Goal: Task Accomplishment & Management: Use online tool/utility

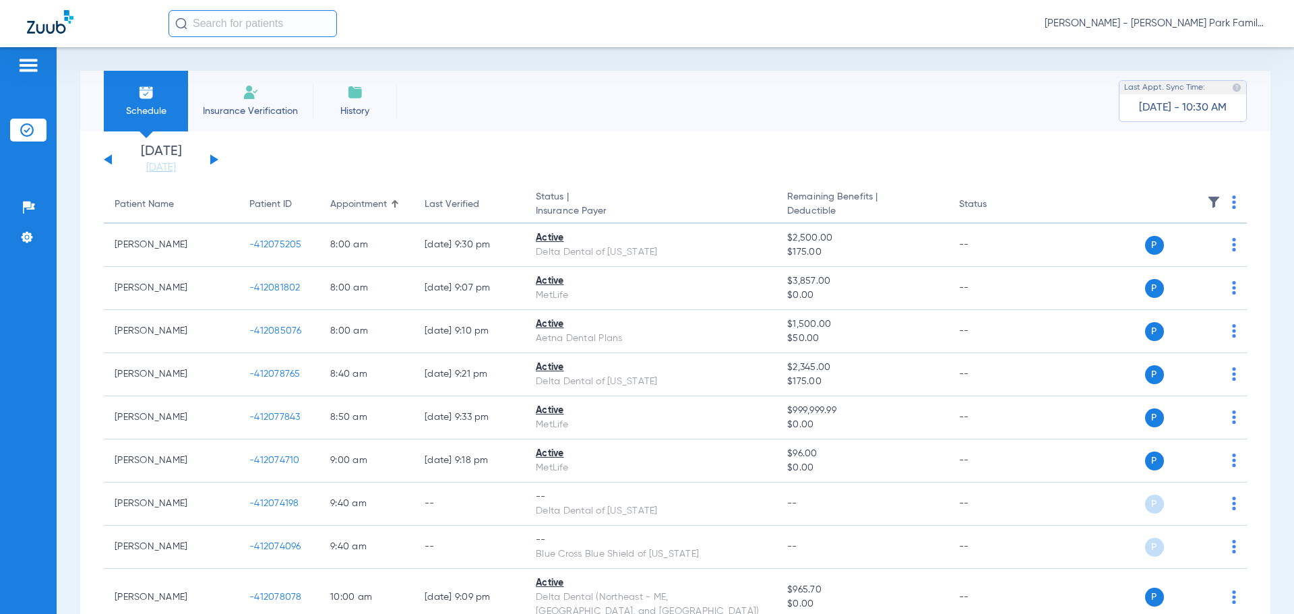
click at [219, 160] on app-single-date-navigator "[DATE] [DATE] [DATE] [DATE] [DATE] [DATE] [DATE] [DATE] [DATE] [DATE] [DATE] [D…" at bounding box center [675, 160] width 1143 height 30
click at [216, 160] on button at bounding box center [214, 159] width 8 height 10
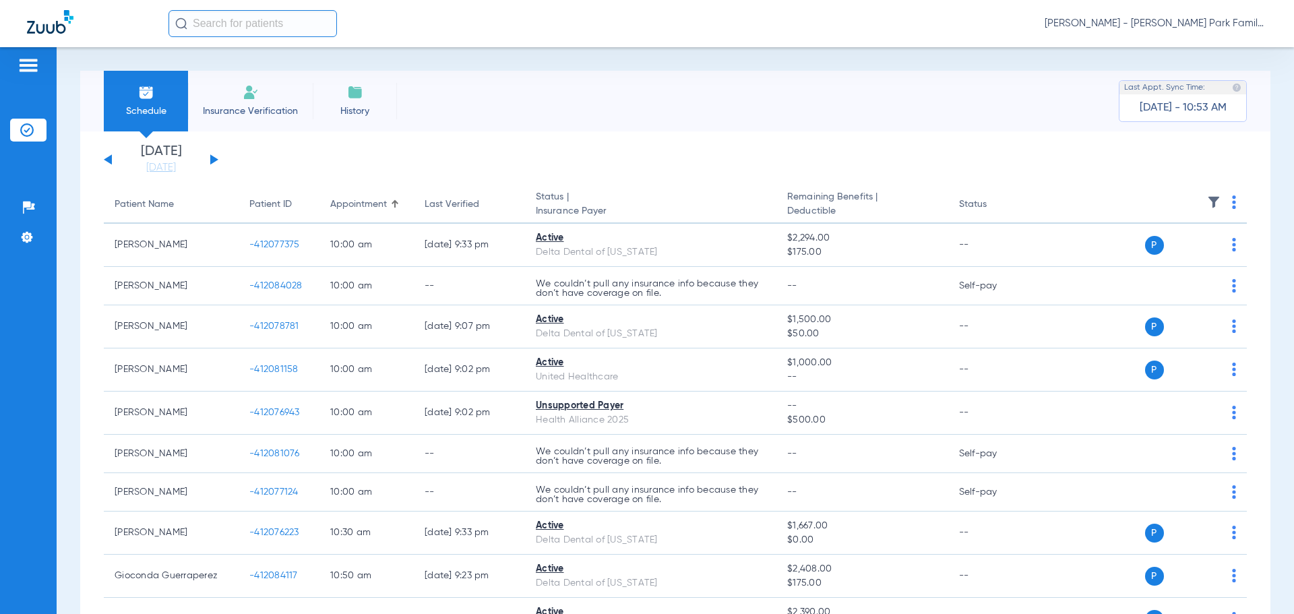
click at [1194, 201] on th at bounding box center [1143, 205] width 208 height 38
click at [1207, 202] on img at bounding box center [1213, 201] width 13 height 13
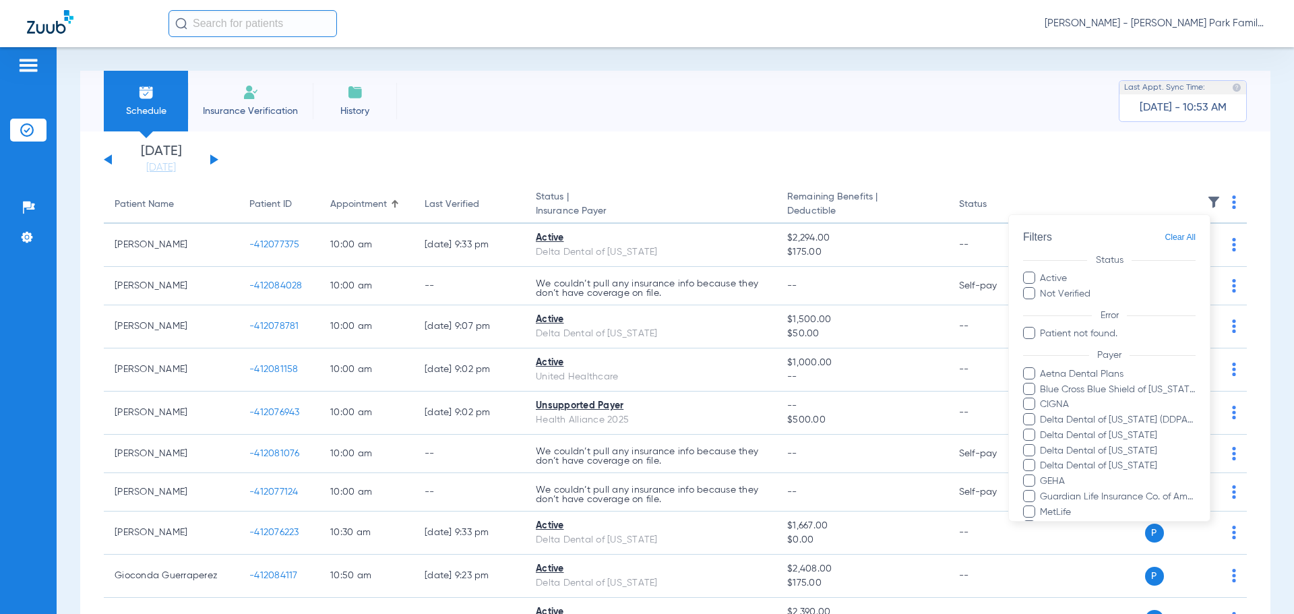
scroll to position [246, 0]
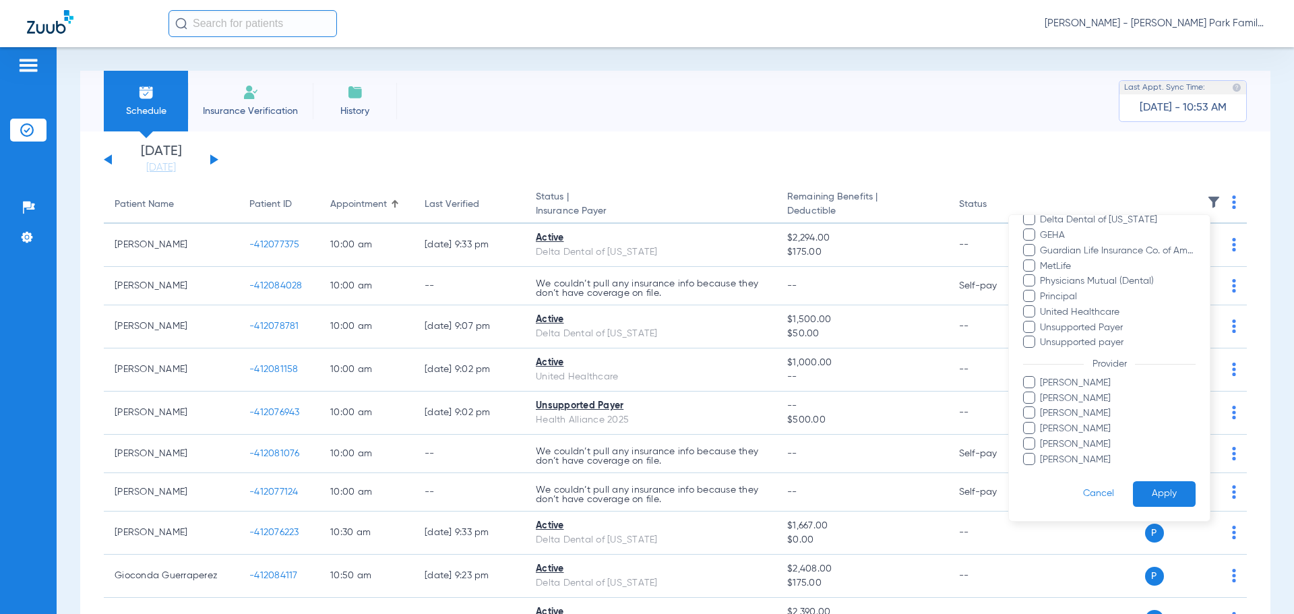
click at [1053, 398] on span "[PERSON_NAME]" at bounding box center [1117, 399] width 156 height 14
click at [1042, 408] on input "[PERSON_NAME]" at bounding box center [1042, 408] width 0 height 0
click at [1142, 489] on button "Apply" at bounding box center [1164, 494] width 63 height 26
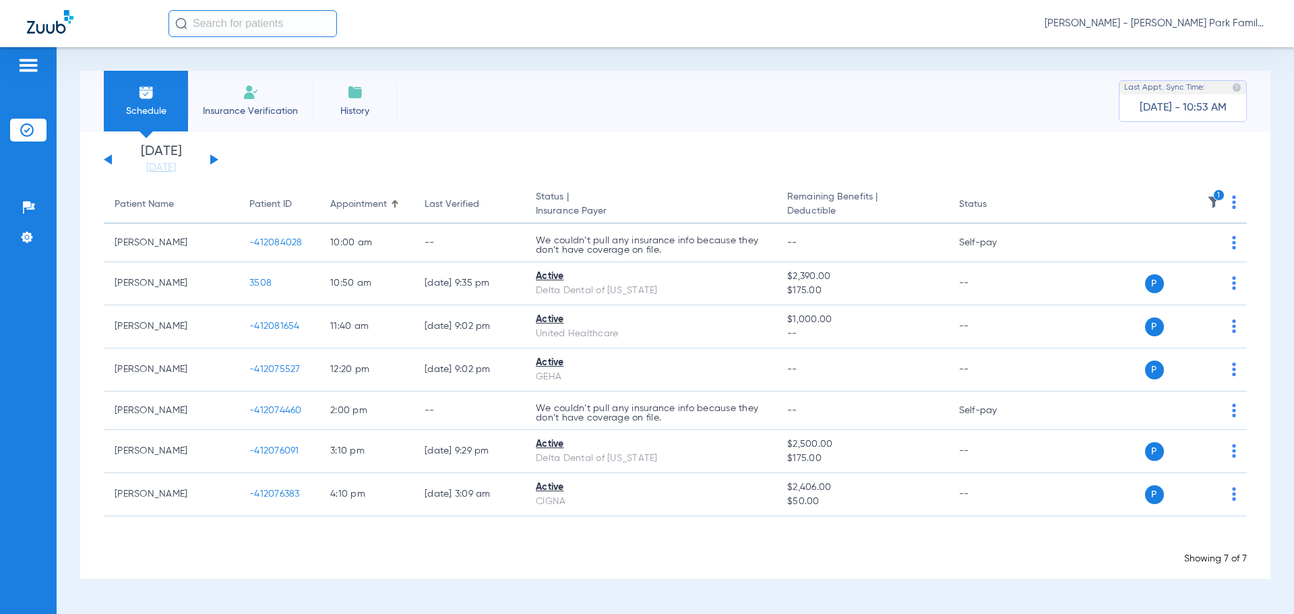
click at [1222, 196] on icon "1" at bounding box center [1219, 195] width 12 height 12
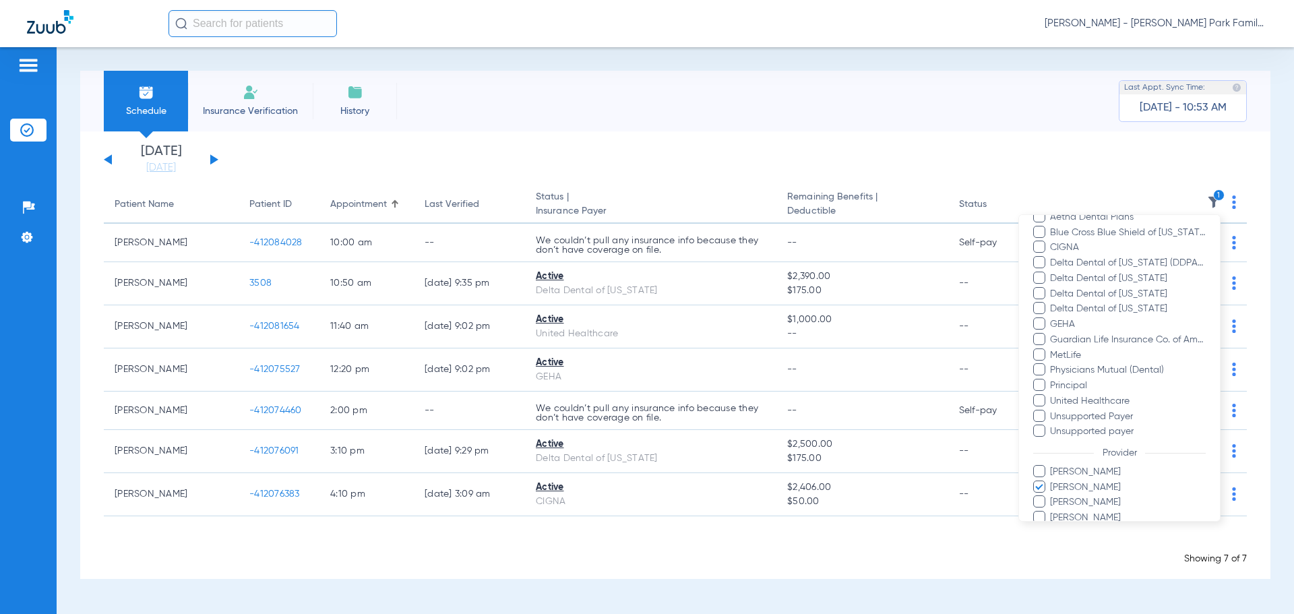
scroll to position [246, 0]
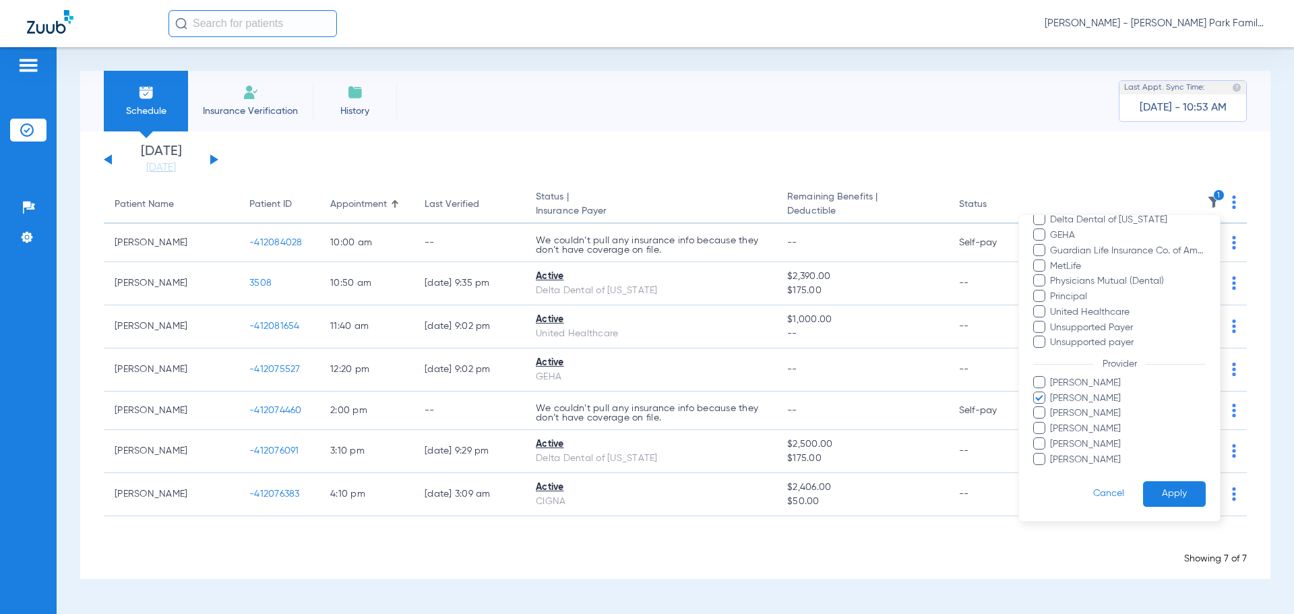
click at [1074, 400] on span "[PERSON_NAME]" at bounding box center [1127, 399] width 156 height 14
click at [1052, 408] on input "[PERSON_NAME]" at bounding box center [1052, 408] width 0 height 0
click at [1074, 406] on span "[PERSON_NAME]" at bounding box center [1127, 413] width 156 height 14
click at [1052, 423] on input "[PERSON_NAME]" at bounding box center [1052, 423] width 0 height 0
click at [1148, 482] on button "Apply" at bounding box center [1174, 494] width 63 height 26
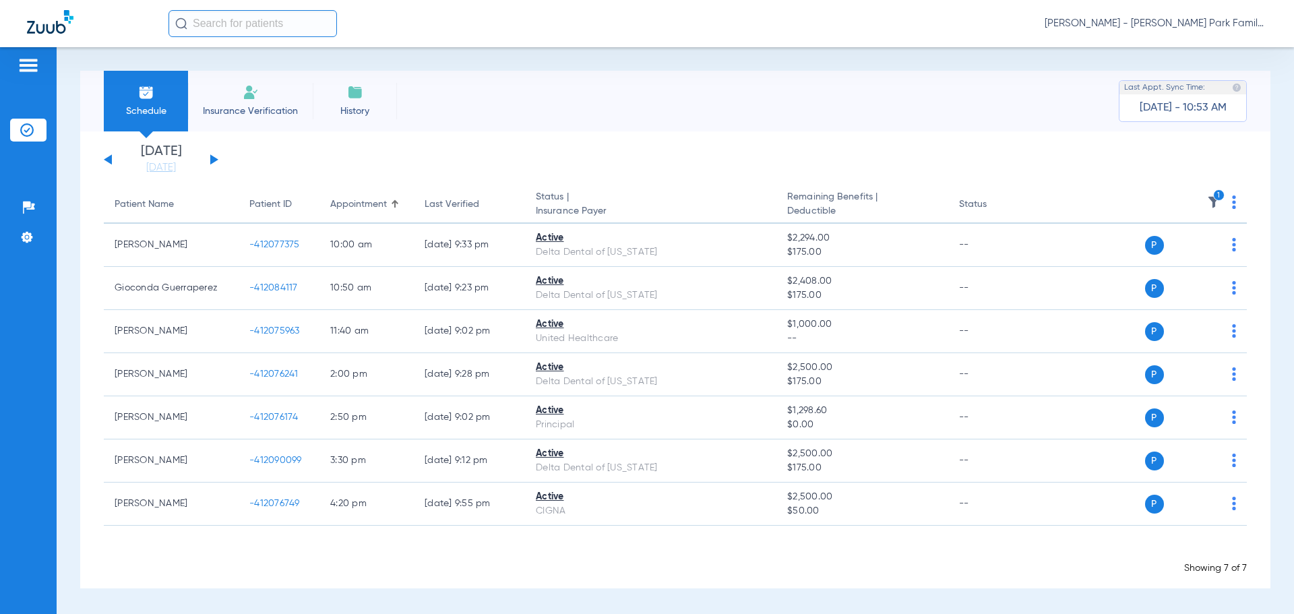
click at [1213, 202] on img at bounding box center [1213, 201] width 13 height 13
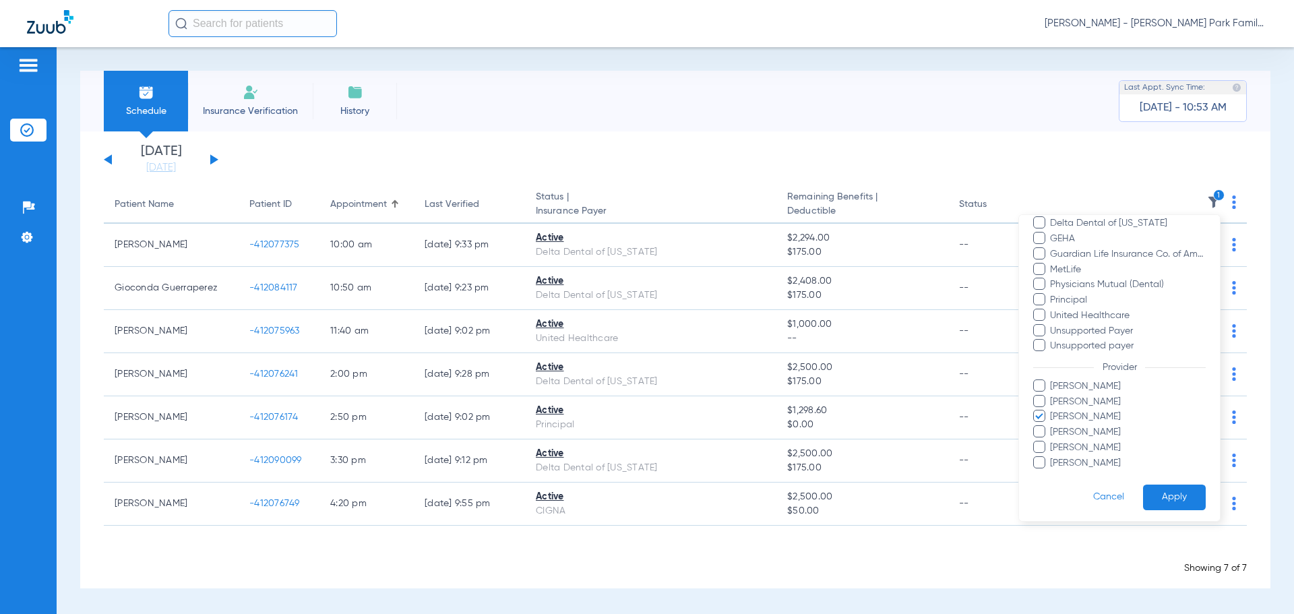
scroll to position [246, 0]
click at [1070, 416] on span "[PERSON_NAME]" at bounding box center [1127, 413] width 156 height 14
click at [1052, 423] on input "[PERSON_NAME]" at bounding box center [1052, 423] width 0 height 0
click at [1075, 460] on span "[PERSON_NAME]" at bounding box center [1127, 460] width 156 height 14
click at [1052, 469] on input "[PERSON_NAME]" at bounding box center [1052, 469] width 0 height 0
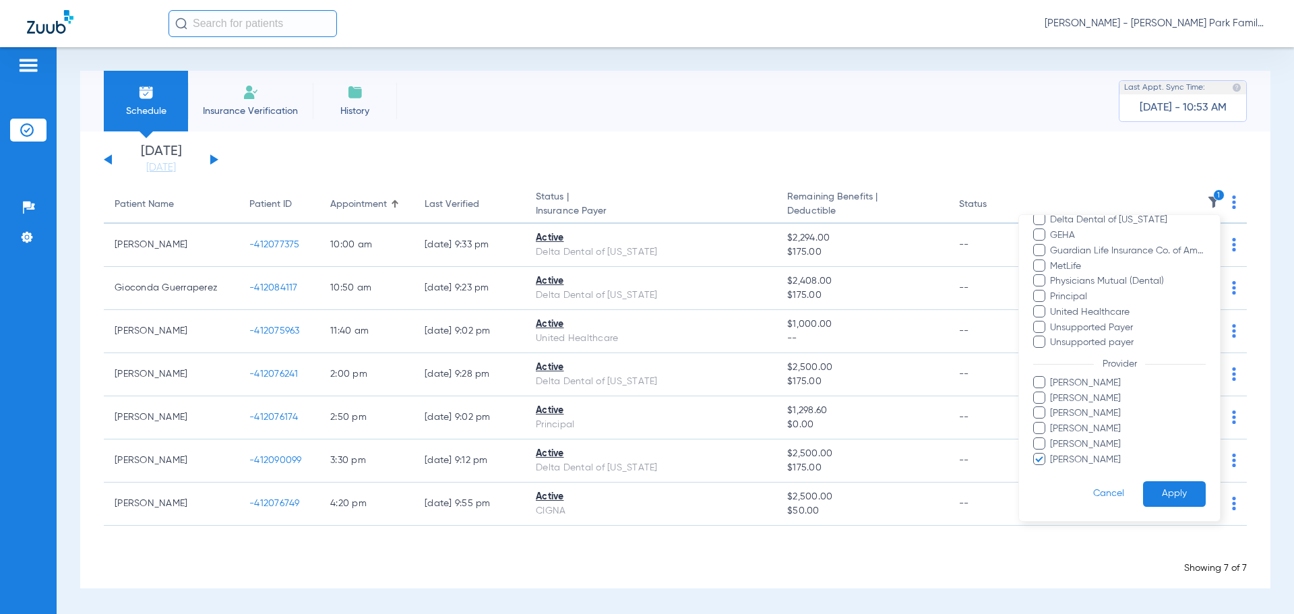
click at [1171, 486] on button "Apply" at bounding box center [1174, 494] width 63 height 26
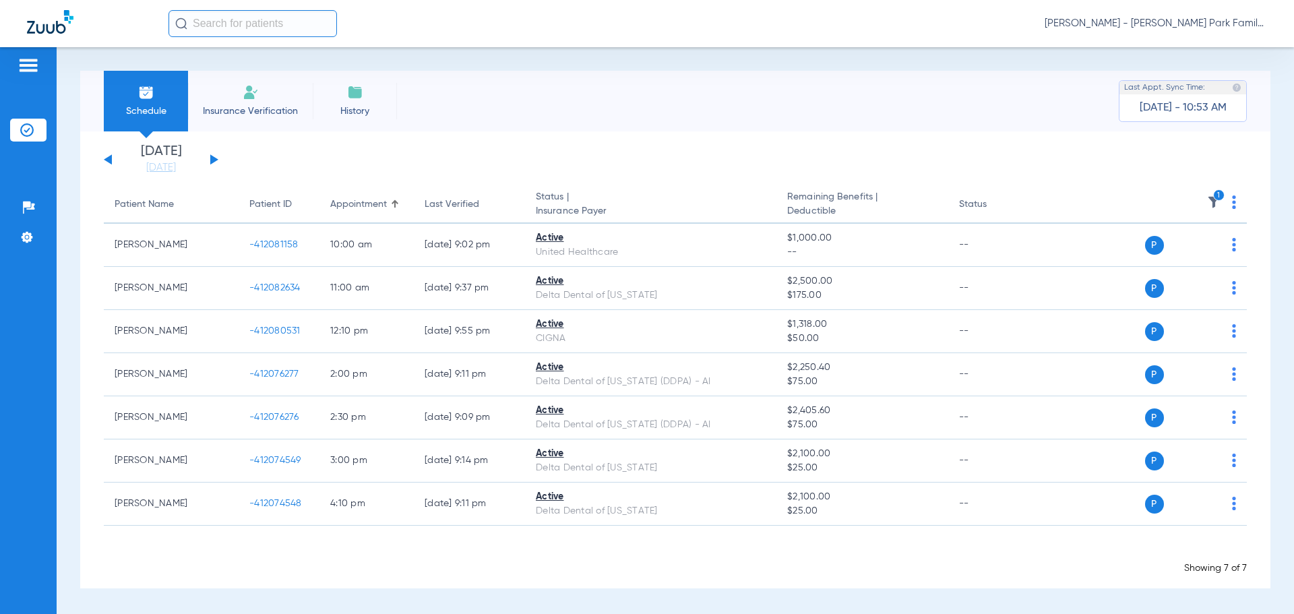
click at [1216, 202] on img at bounding box center [1213, 201] width 13 height 13
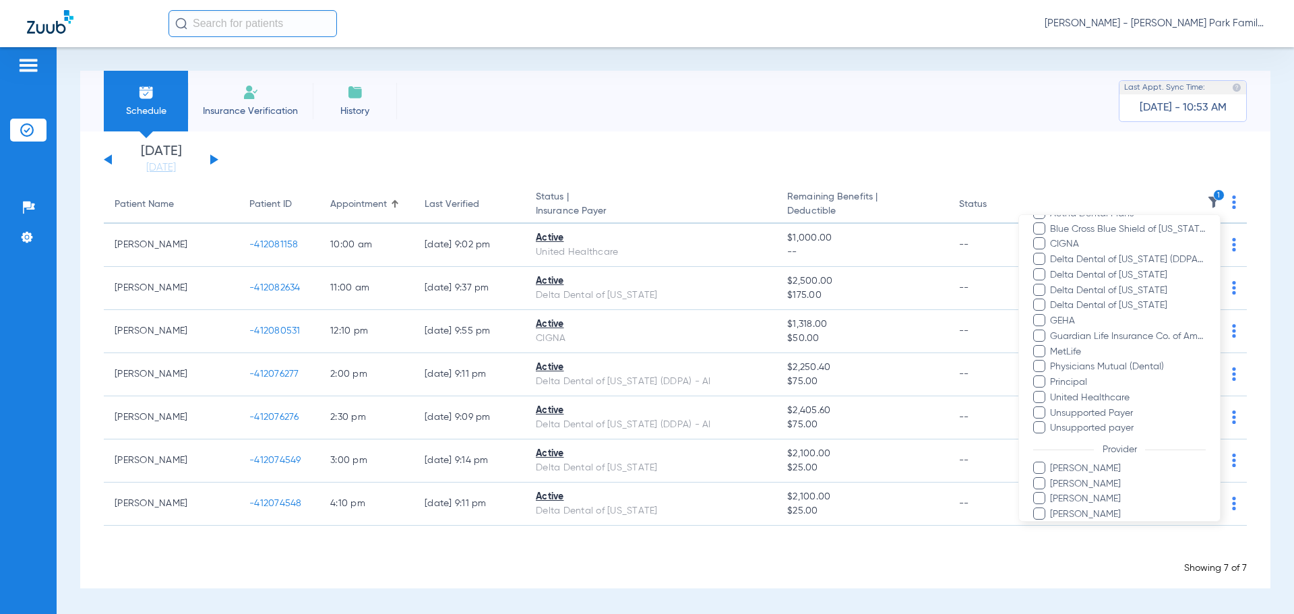
scroll to position [246, 0]
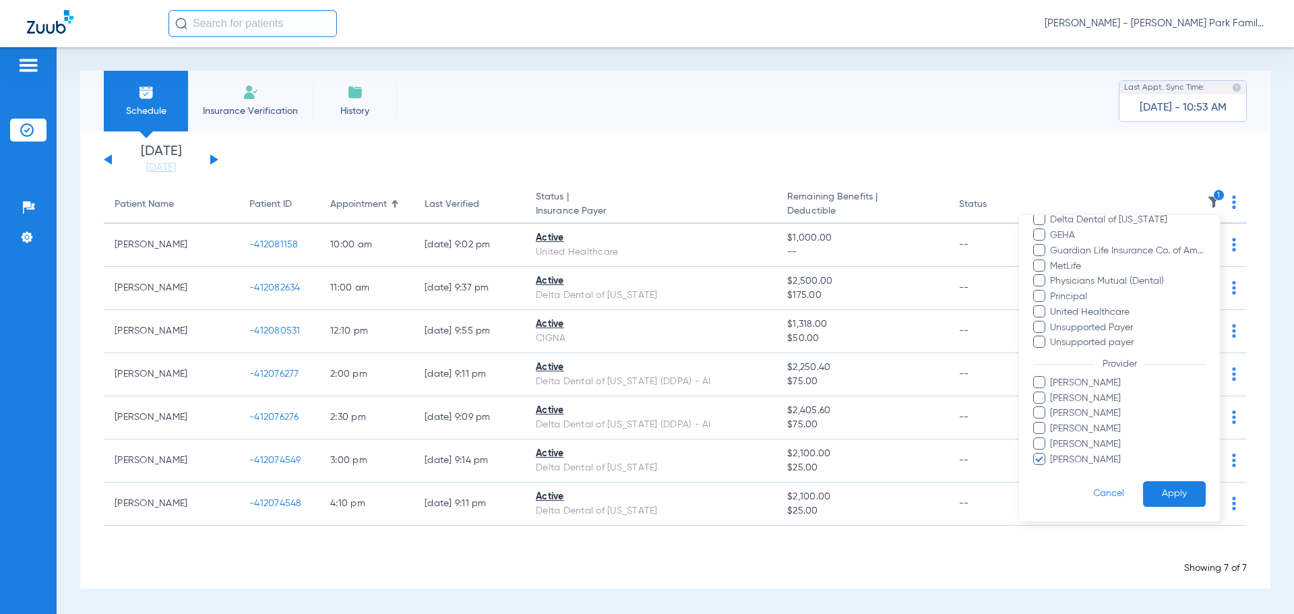
click at [1081, 460] on span "[PERSON_NAME]" at bounding box center [1127, 460] width 156 height 14
click at [1052, 469] on input "[PERSON_NAME]" at bounding box center [1052, 469] width 0 height 0
click at [1071, 427] on span "[PERSON_NAME]" at bounding box center [1127, 429] width 156 height 14
click at [1052, 438] on input "[PERSON_NAME]" at bounding box center [1052, 438] width 0 height 0
click at [1155, 493] on button "Apply" at bounding box center [1174, 494] width 63 height 26
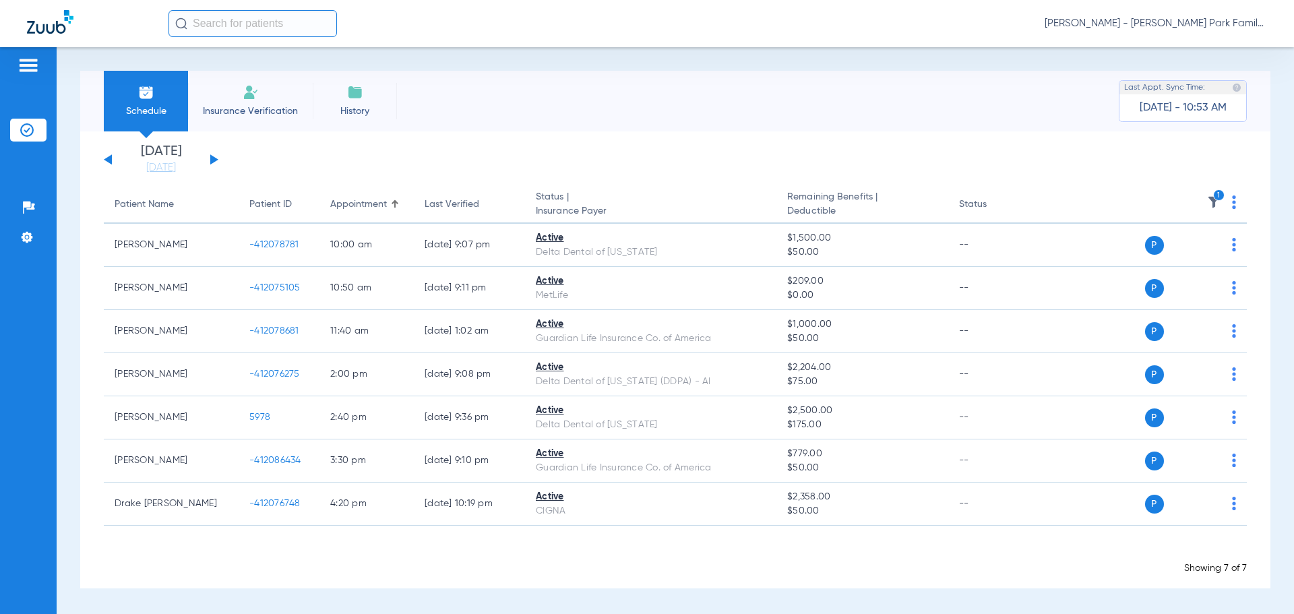
click at [212, 164] on button at bounding box center [214, 159] width 8 height 10
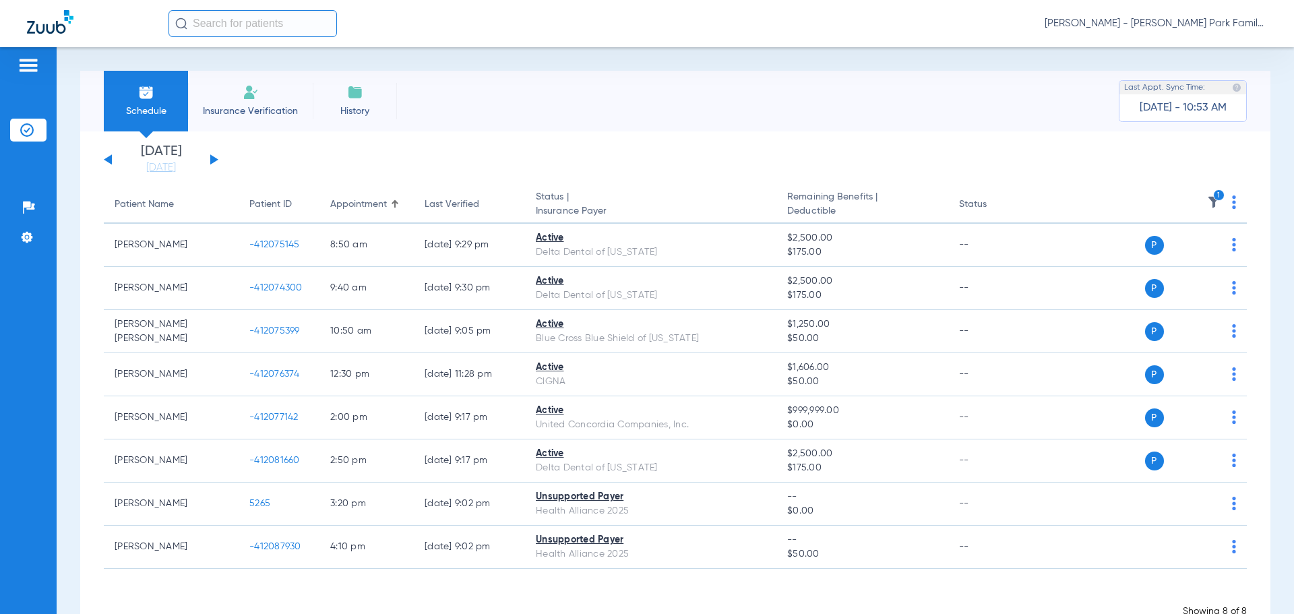
click at [1213, 197] on icon "1" at bounding box center [1219, 195] width 12 height 12
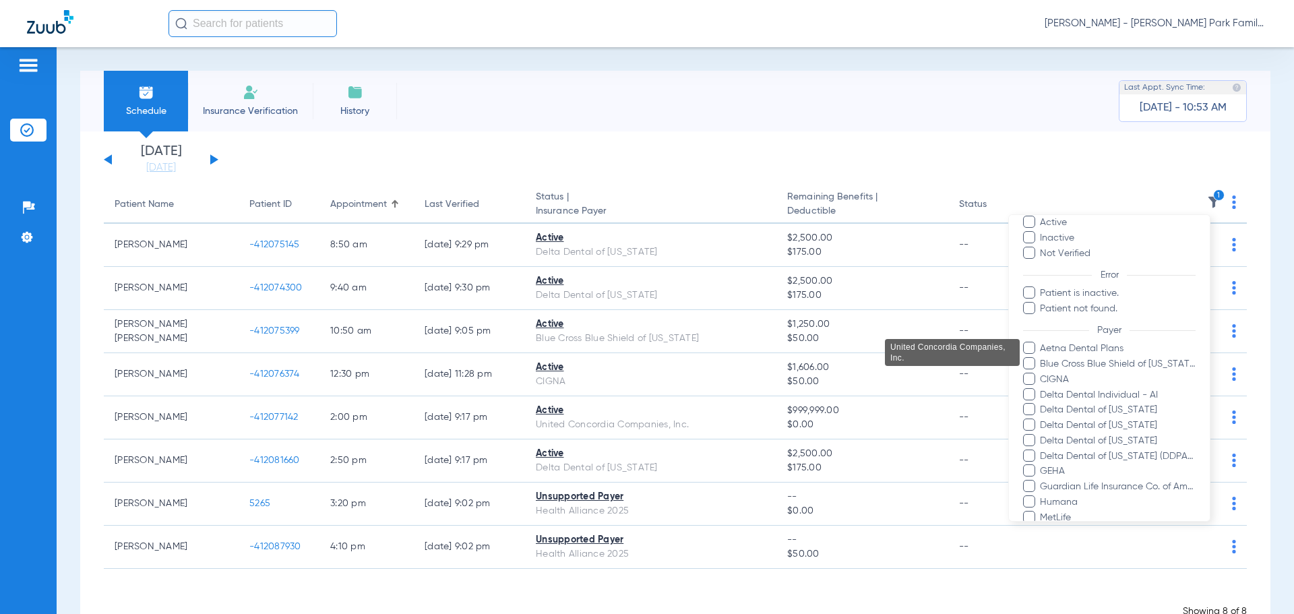
scroll to position [261, 0]
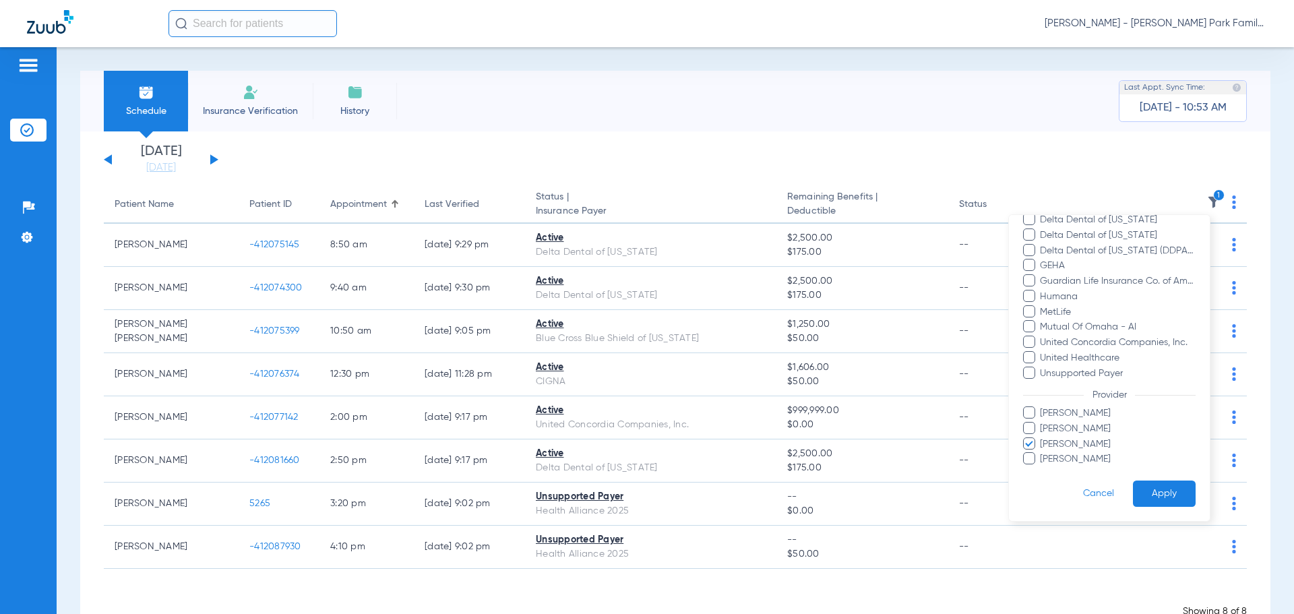
click at [1064, 442] on span "[PERSON_NAME]" at bounding box center [1117, 444] width 156 height 14
click at [1042, 454] on input "[PERSON_NAME]" at bounding box center [1042, 454] width 0 height 0
click at [1057, 425] on span "[PERSON_NAME]" at bounding box center [1117, 429] width 156 height 14
click at [1042, 438] on input "[PERSON_NAME]" at bounding box center [1042, 438] width 0 height 0
click at [1148, 483] on button "Apply" at bounding box center [1164, 494] width 63 height 26
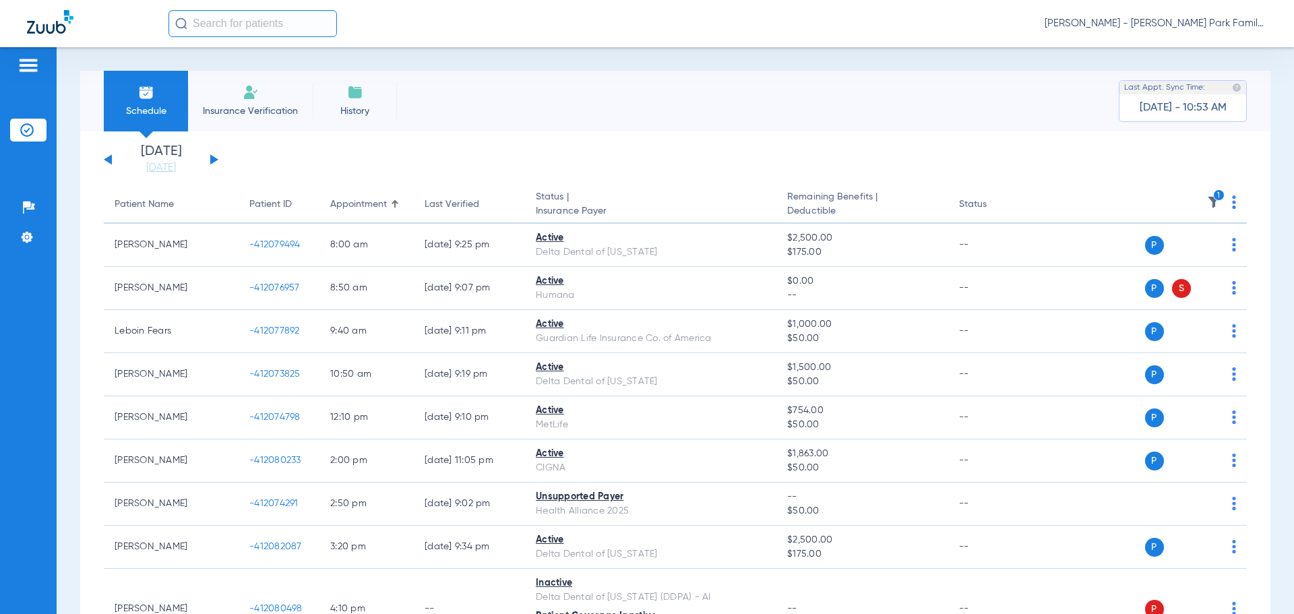
click at [1202, 194] on th "1" at bounding box center [1143, 205] width 208 height 38
click at [1207, 202] on img at bounding box center [1213, 201] width 13 height 13
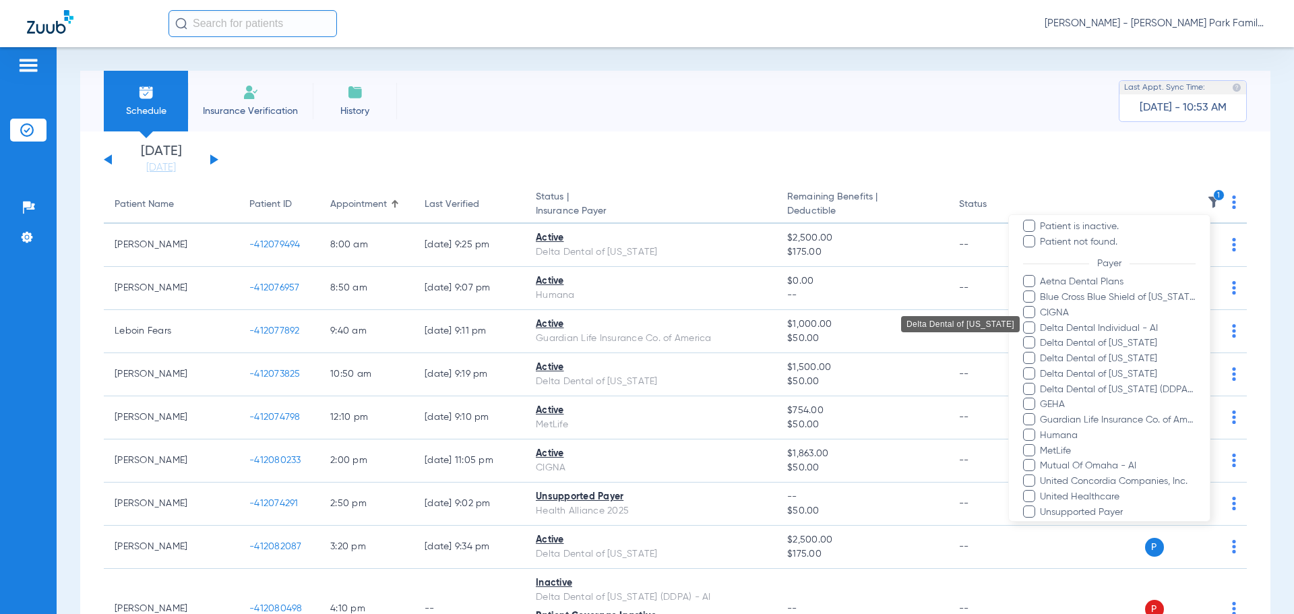
scroll to position [261, 0]
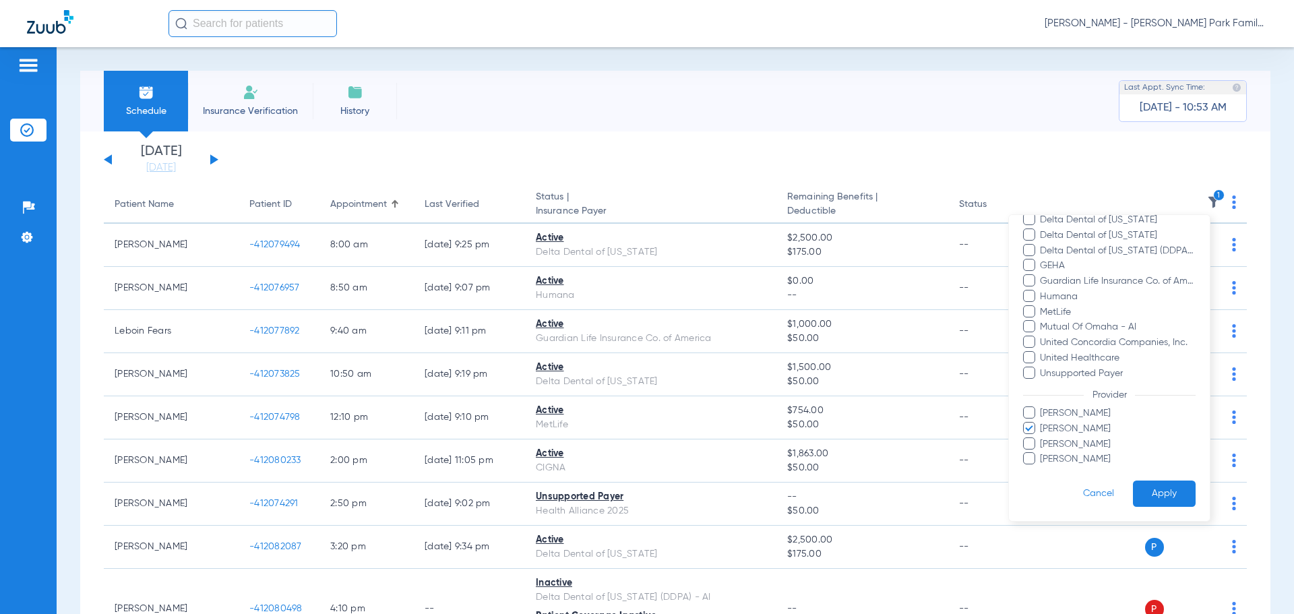
click at [916, 156] on div at bounding box center [647, 307] width 1294 height 614
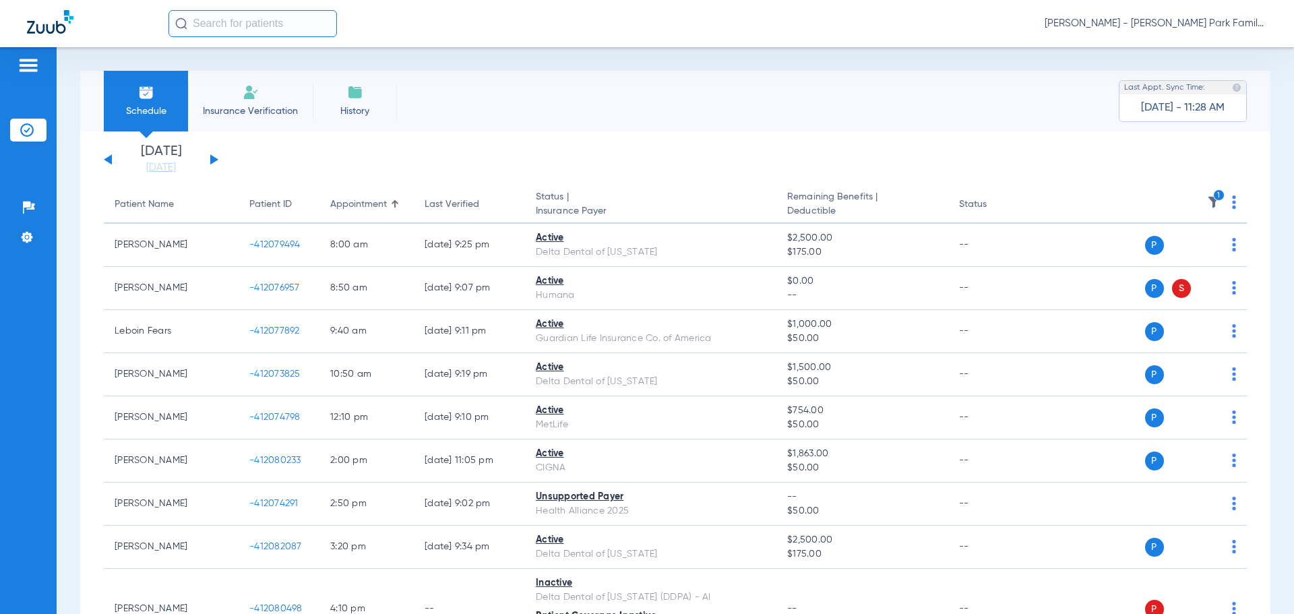
click at [112, 155] on div "[DATE] [DATE] [DATE] [DATE] [DATE] [DATE] [DATE] [DATE] [DATE] [DATE] [DATE] [D…" at bounding box center [161, 160] width 115 height 30
click at [111, 156] on button at bounding box center [108, 159] width 8 height 10
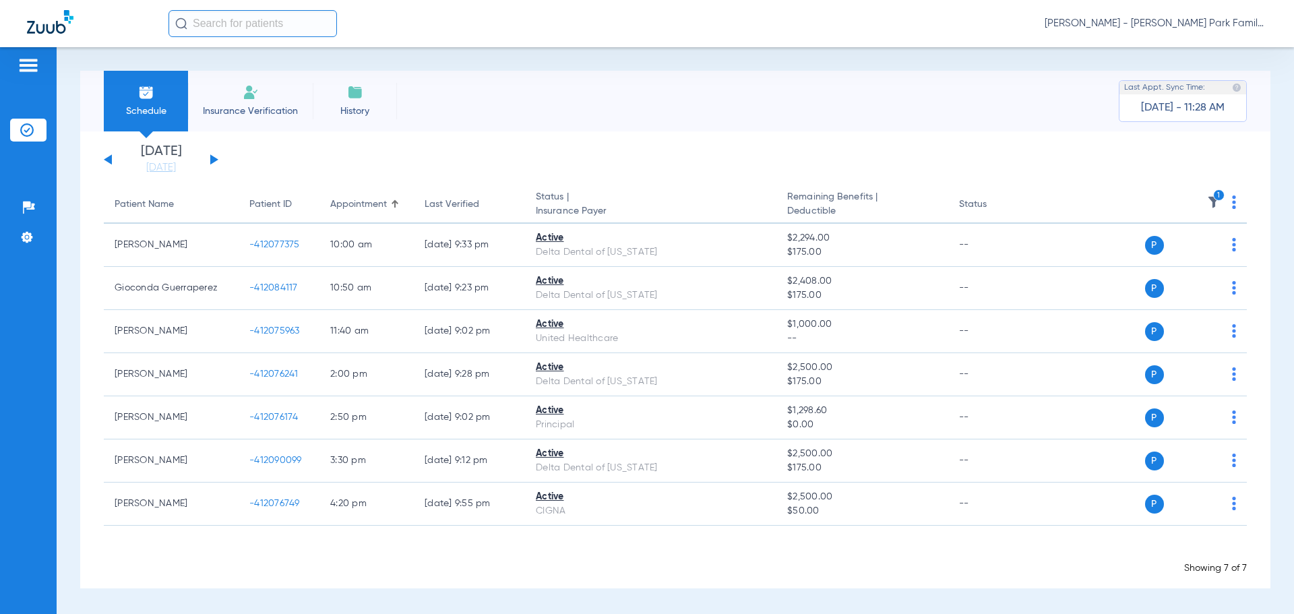
click at [1212, 199] on img at bounding box center [1213, 201] width 13 height 13
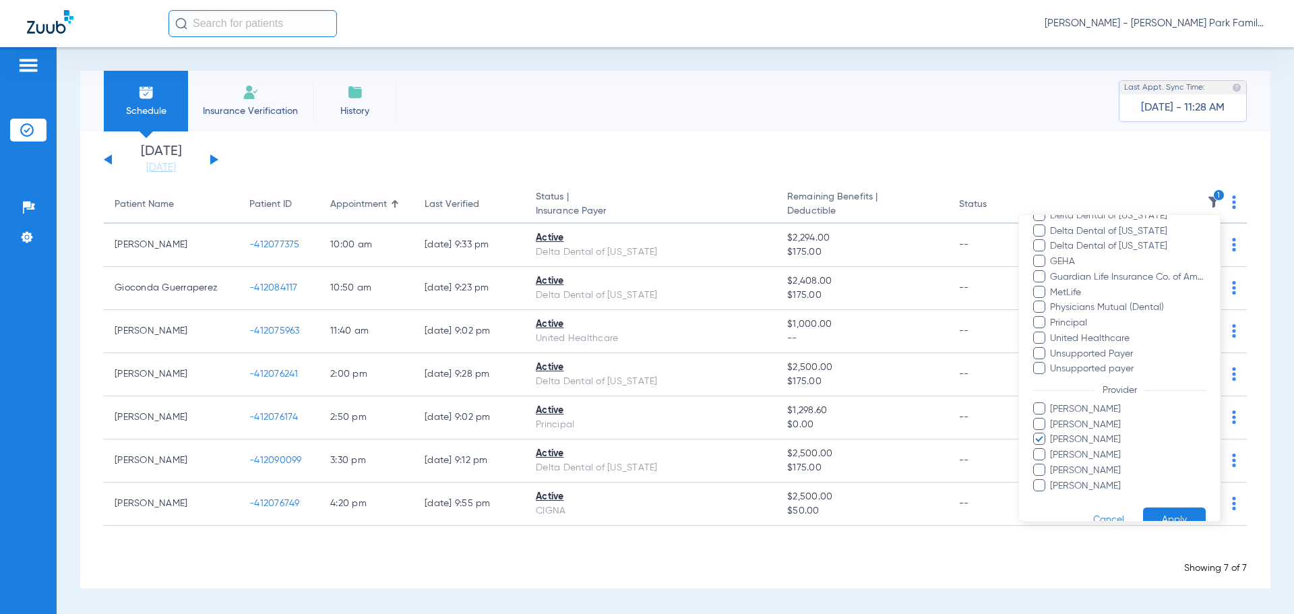
scroll to position [246, 0]
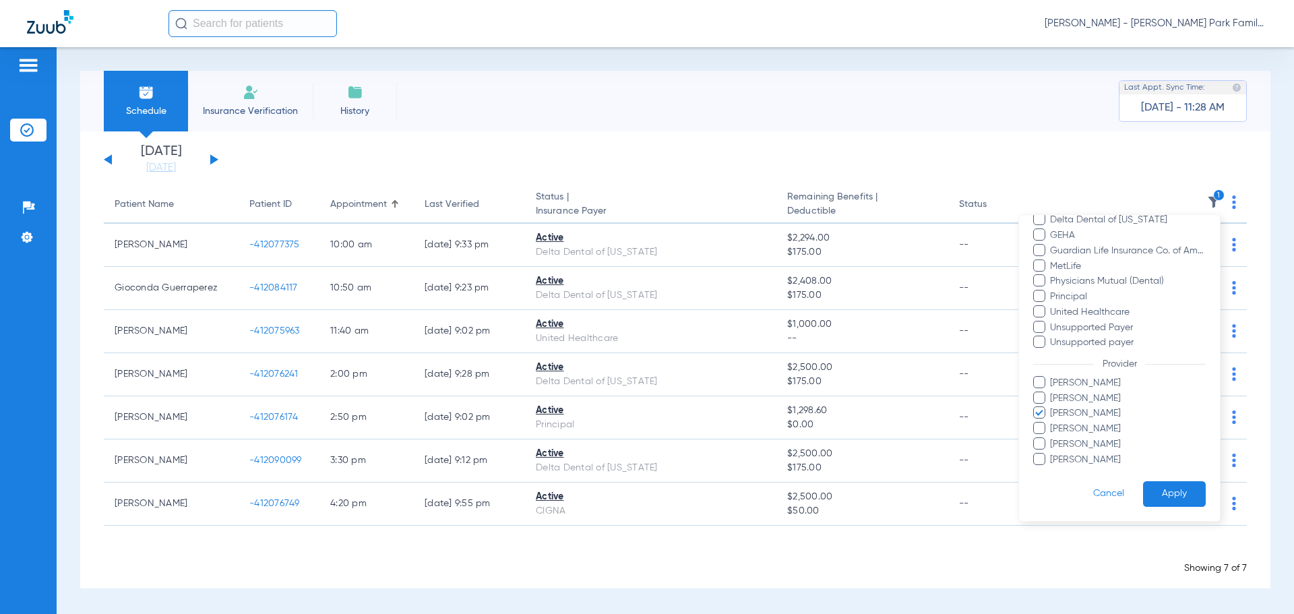
click at [619, 143] on div at bounding box center [647, 307] width 1294 height 614
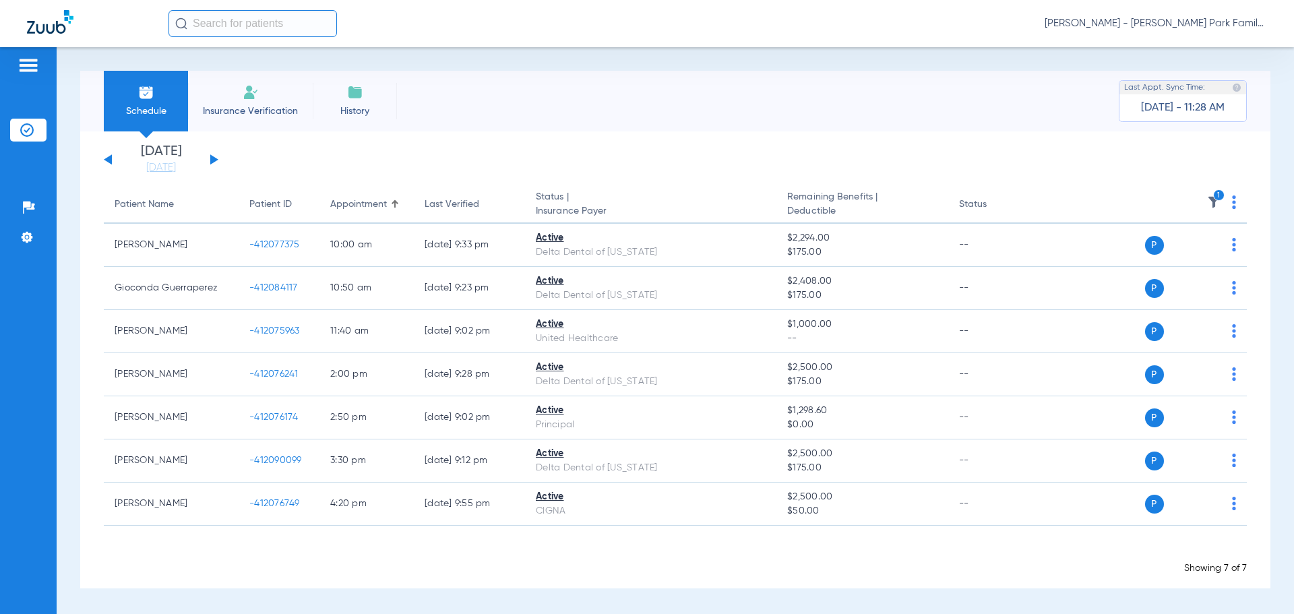
click at [1220, 194] on icon "1" at bounding box center [1219, 195] width 12 height 12
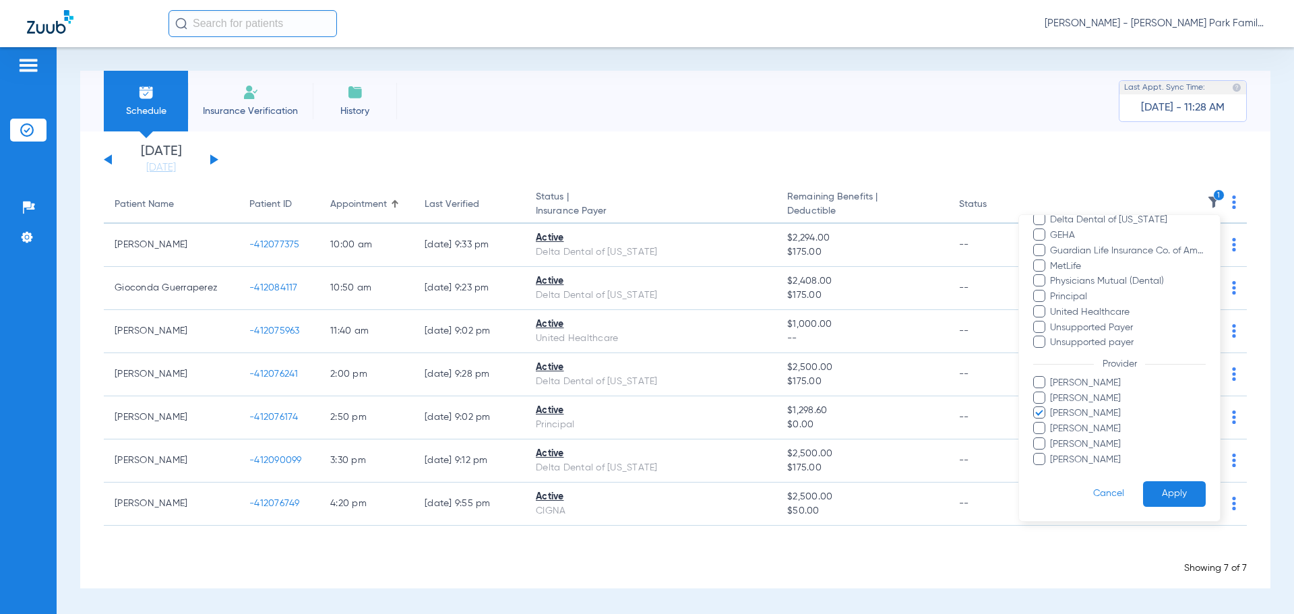
click at [1065, 414] on span "[PERSON_NAME]" at bounding box center [1127, 413] width 156 height 14
click at [1052, 423] on input "[PERSON_NAME]" at bounding box center [1052, 423] width 0 height 0
click at [1061, 403] on span "[PERSON_NAME]" at bounding box center [1127, 399] width 156 height 14
click at [1052, 408] on input "[PERSON_NAME]" at bounding box center [1052, 408] width 0 height 0
click at [1155, 480] on form "Filters Clear All Status Active Not Verified Error Patient not found. Payer Aet…" at bounding box center [1119, 245] width 201 height 552
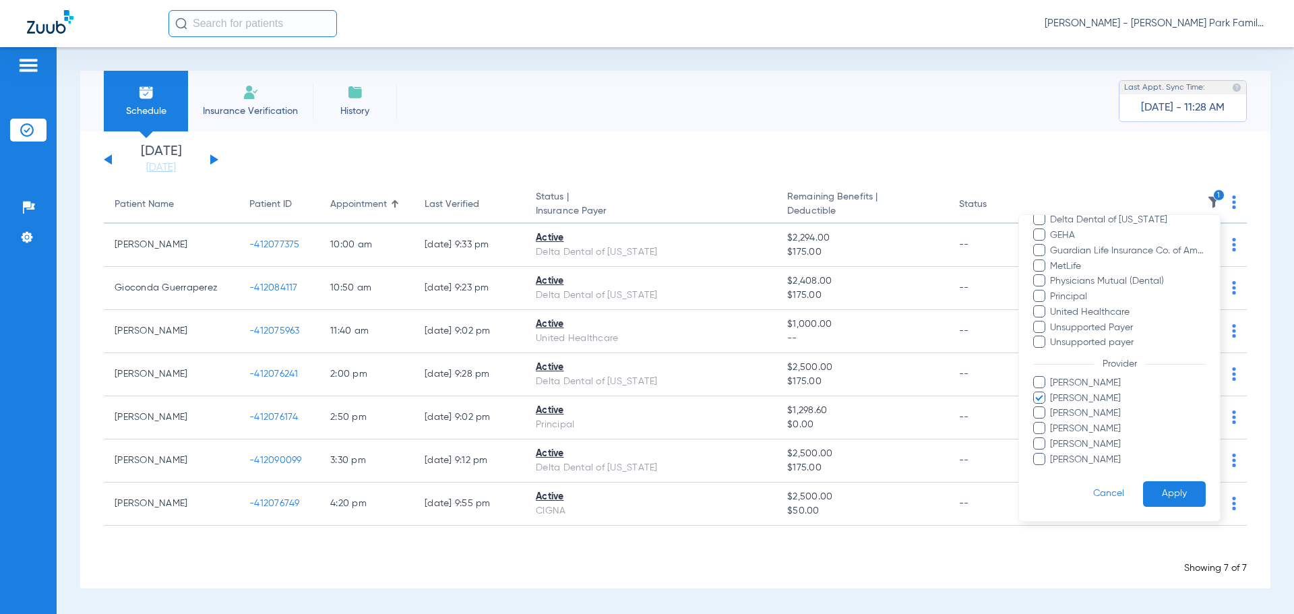
click at [1156, 494] on button "Apply" at bounding box center [1174, 494] width 63 height 26
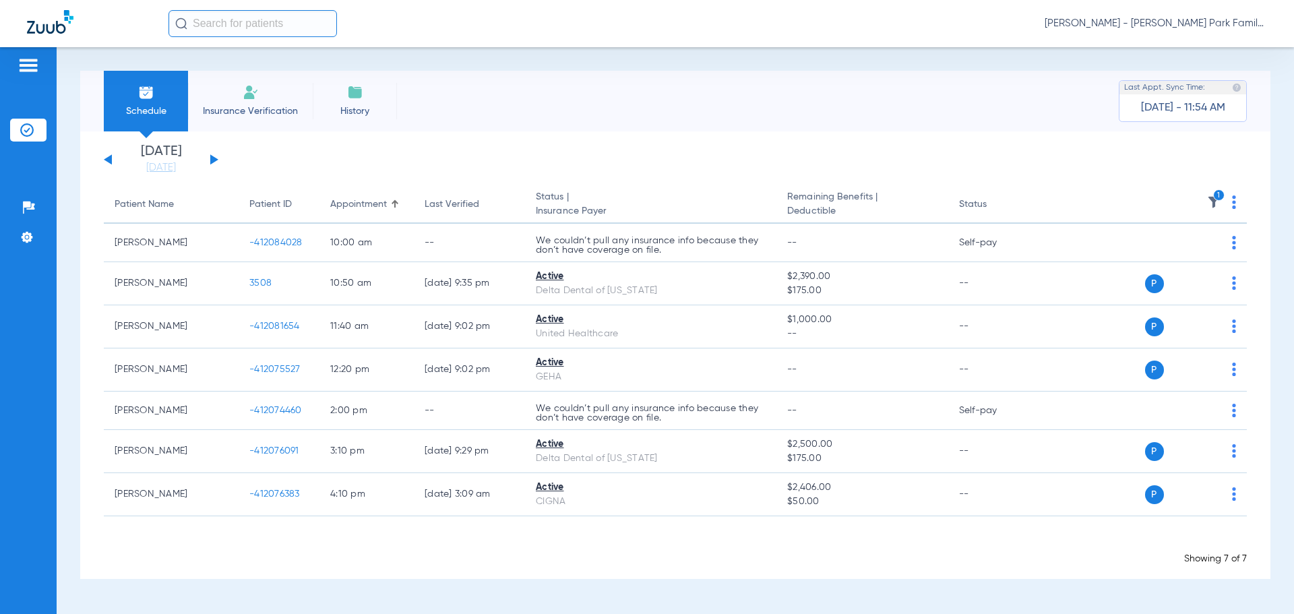
click at [1214, 197] on icon "1" at bounding box center [1219, 195] width 12 height 12
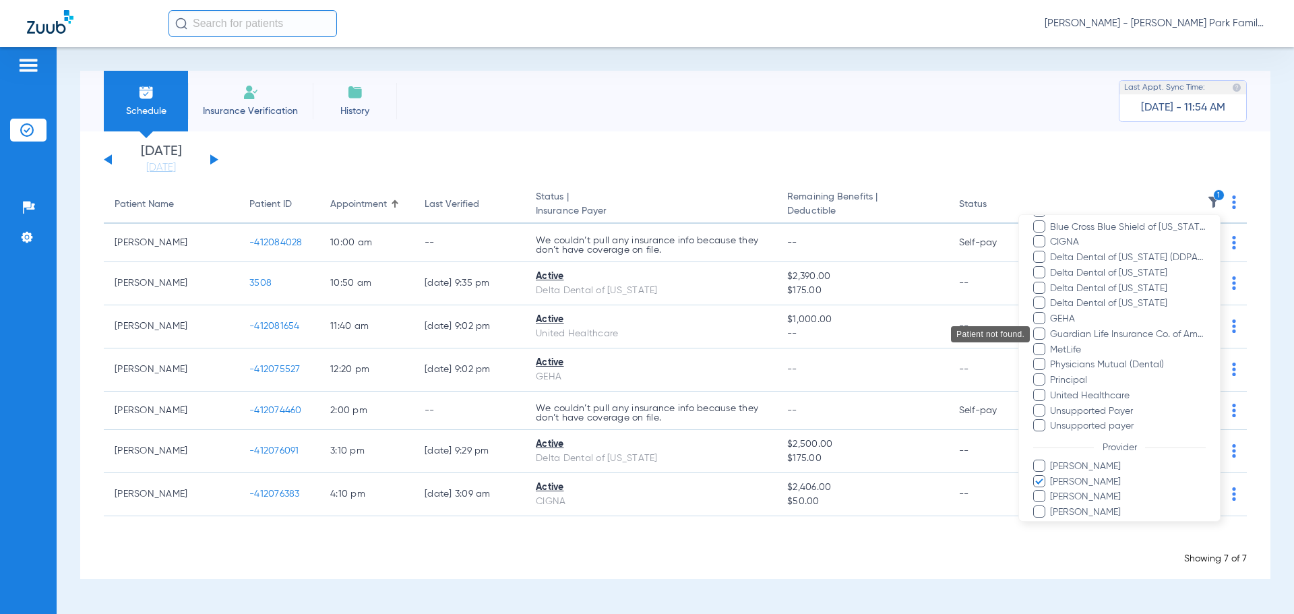
scroll to position [246, 0]
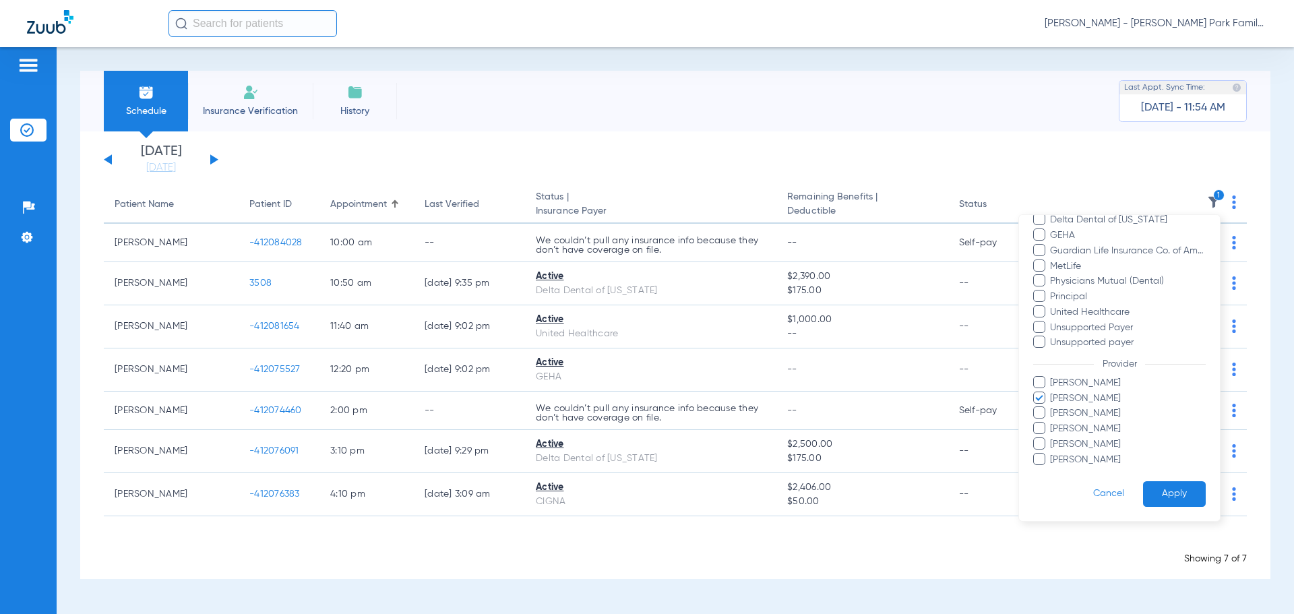
click at [982, 113] on div at bounding box center [647, 307] width 1294 height 614
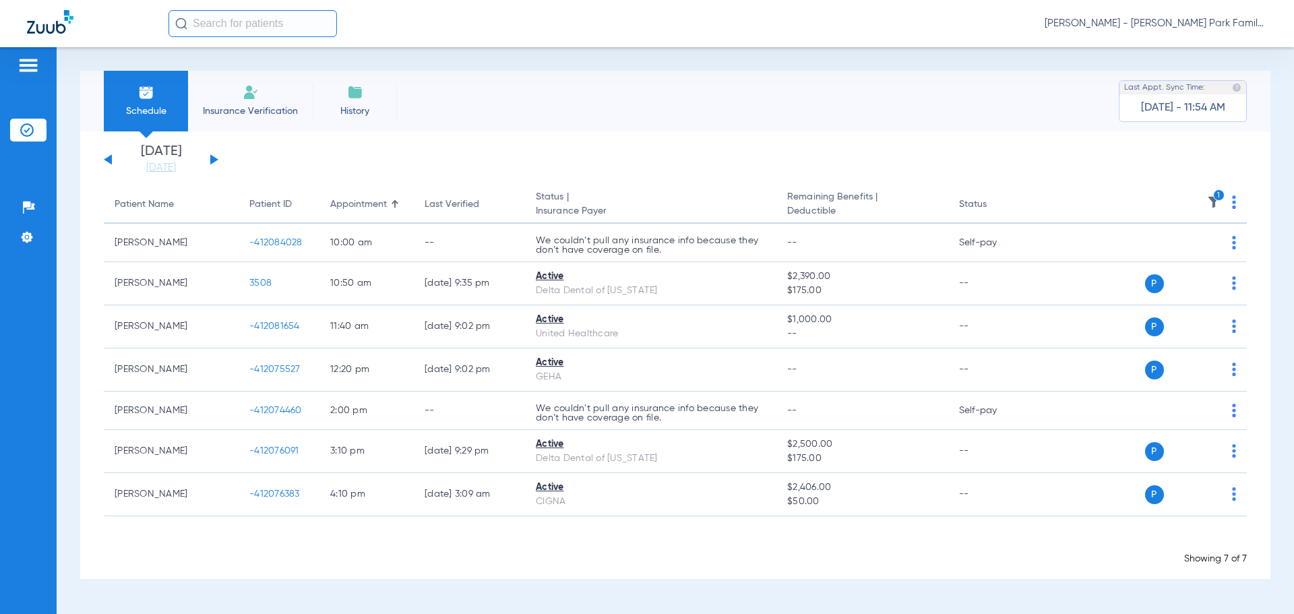
click at [962, 115] on div "Schedule Insurance Verification History Last Appt. Sync Time: [DATE] - 11:54 AM" at bounding box center [675, 101] width 1190 height 61
click at [507, 102] on div "Schedule Insurance Verification History Last Appt. Sync Time: [DATE] - 11:57 AM" at bounding box center [675, 101] width 1190 height 61
